Goal: Information Seeking & Learning: Learn about a topic

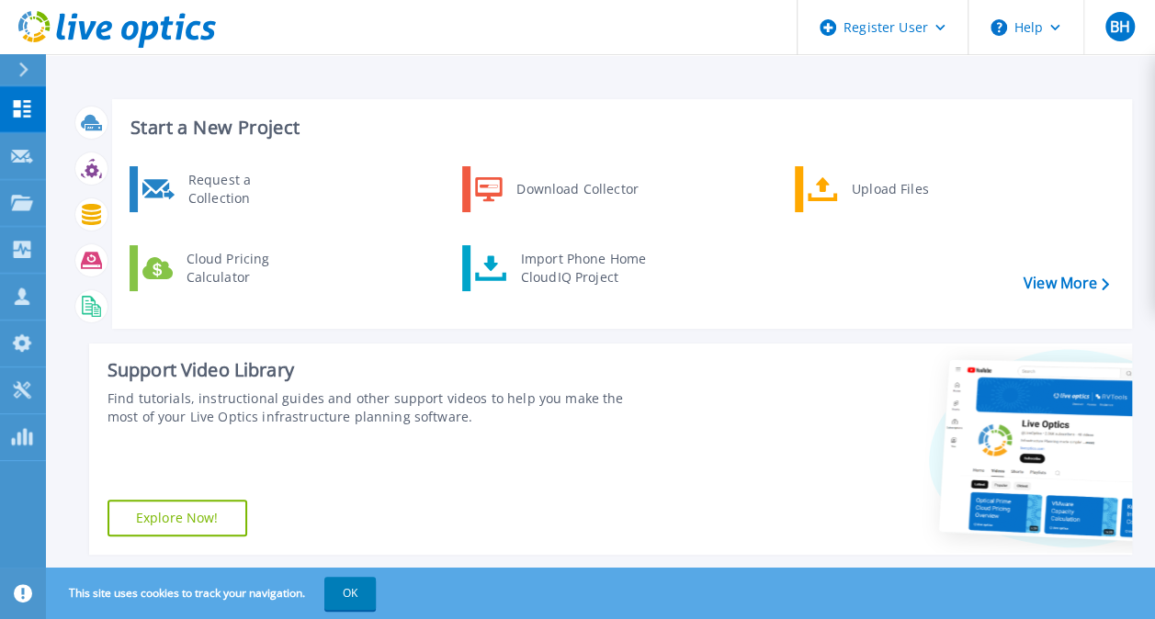
click at [29, 72] on div at bounding box center [31, 69] width 29 height 31
click at [256, 351] on div "Support Video Library Find tutorials, instructional guides and other support vi…" at bounding box center [369, 449] width 560 height 211
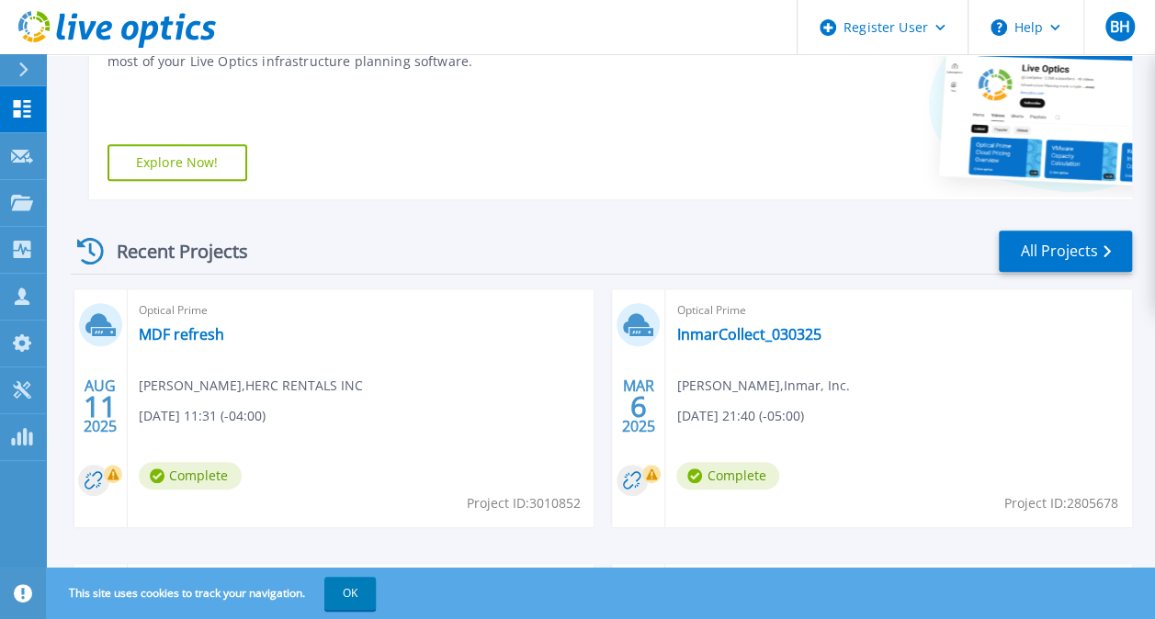
scroll to position [353, 0]
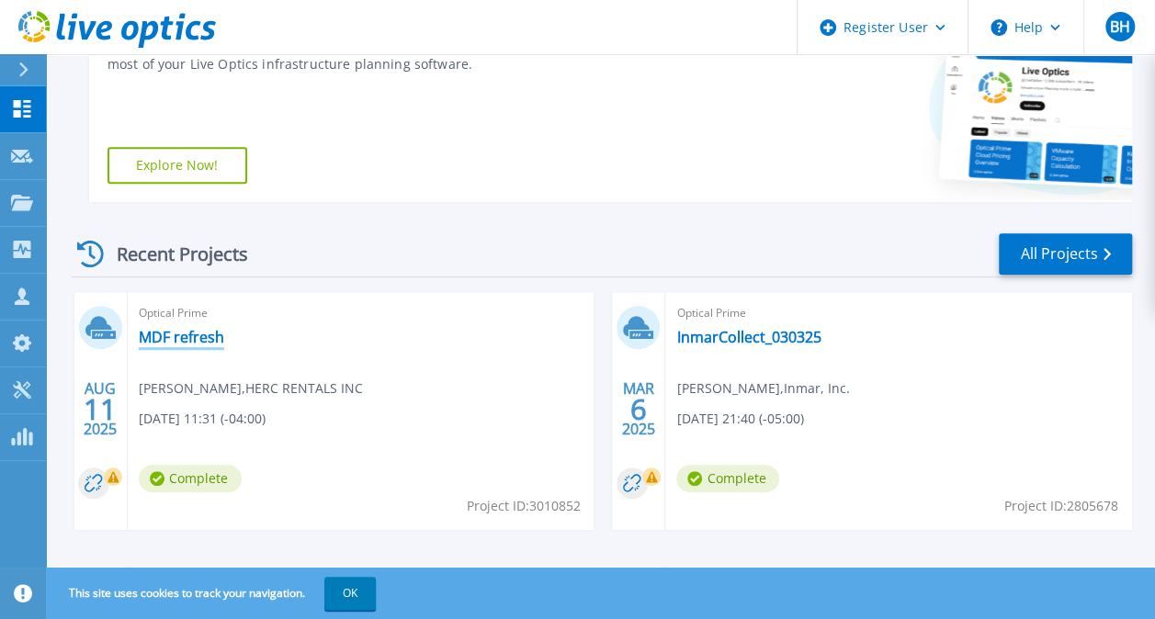
click at [155, 339] on link "MDF refresh" at bounding box center [181, 337] width 85 height 18
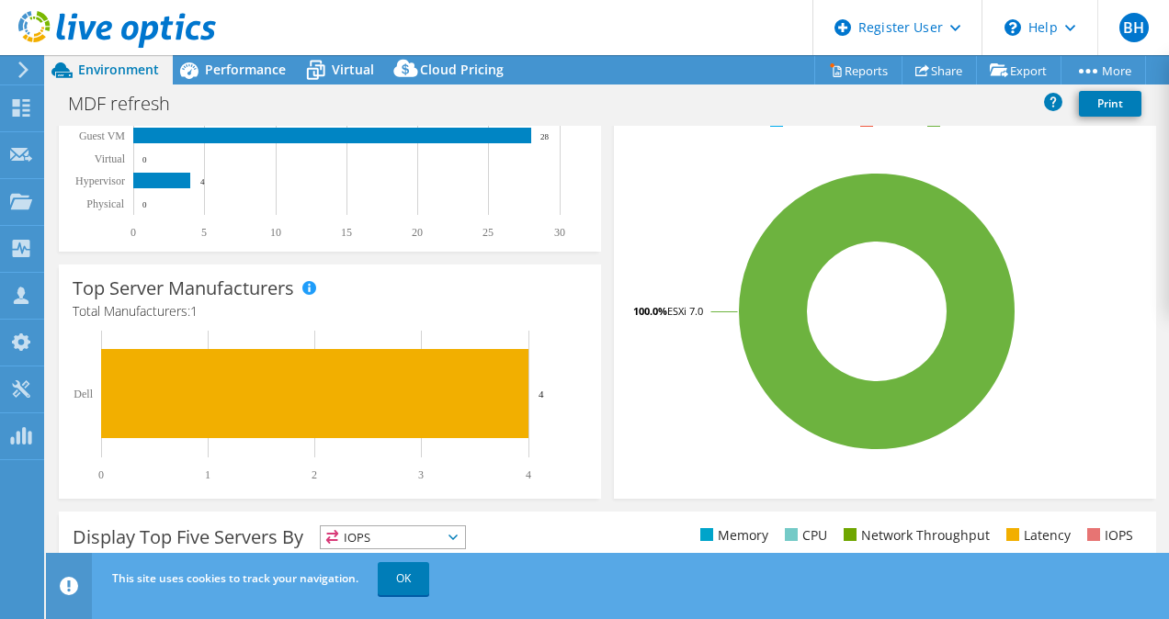
scroll to position [390, 0]
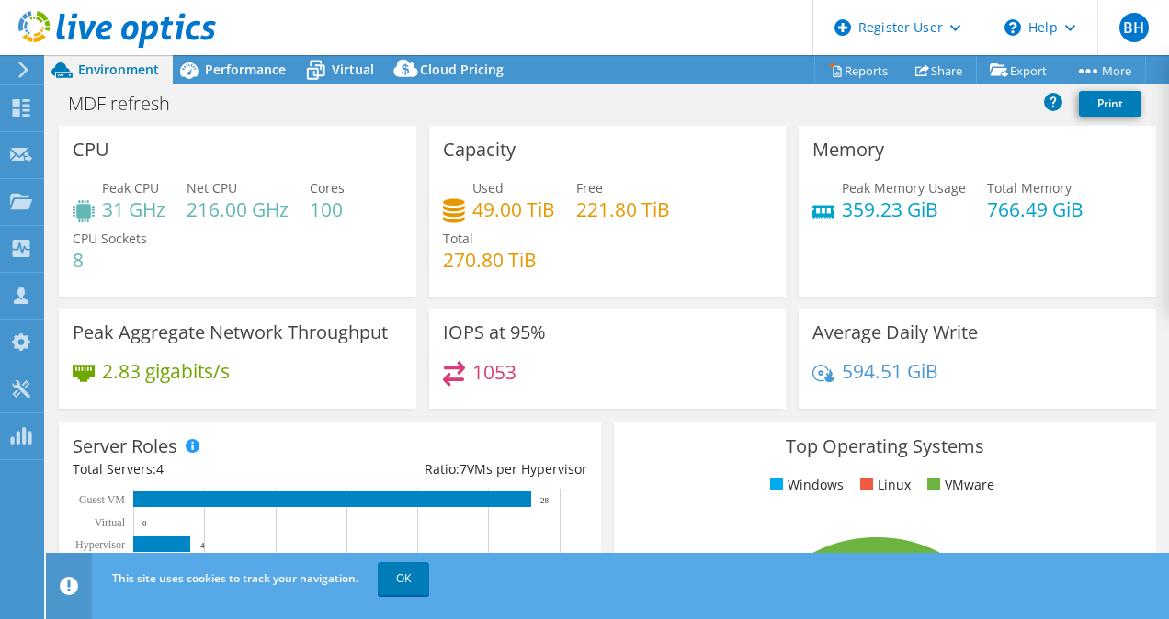
select select "USD"
